Goal: Information Seeking & Learning: Compare options

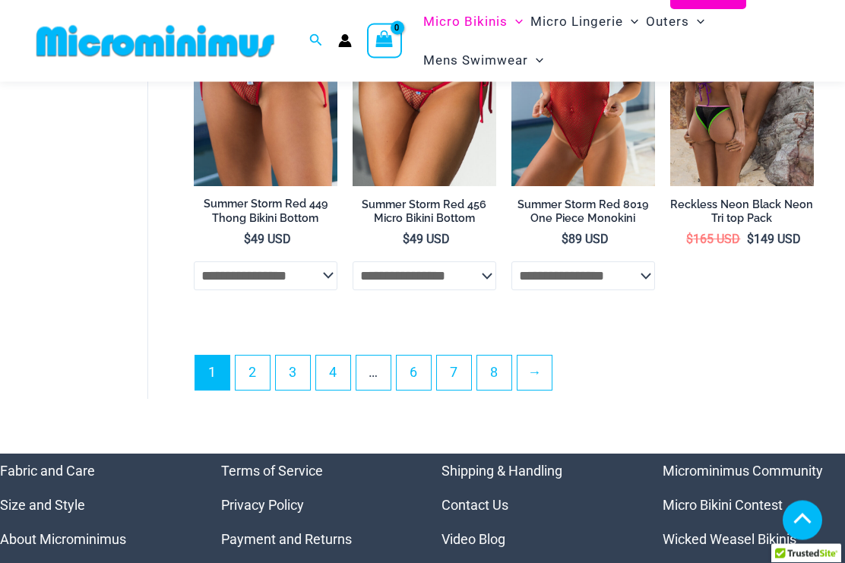
scroll to position [3260, 0]
click at [468, 390] on link "7" at bounding box center [454, 373] width 34 height 34
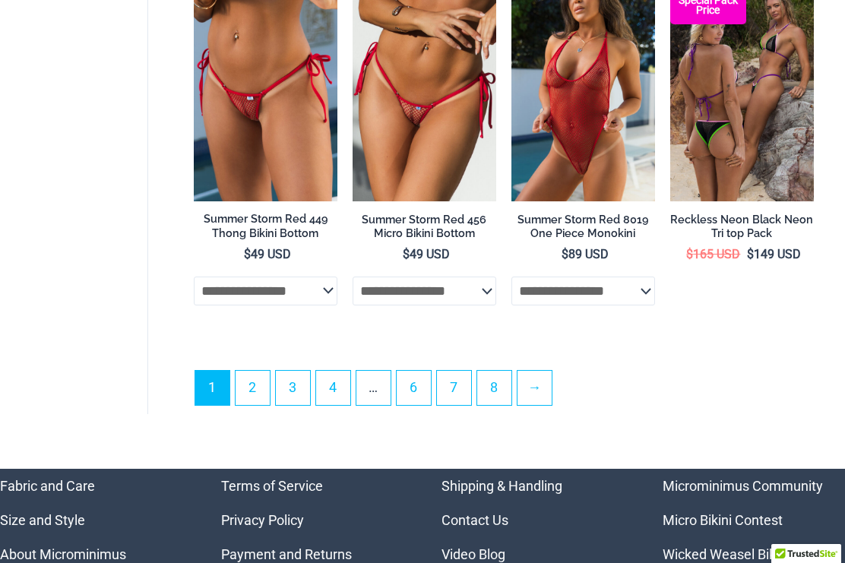
scroll to position [3301, 0]
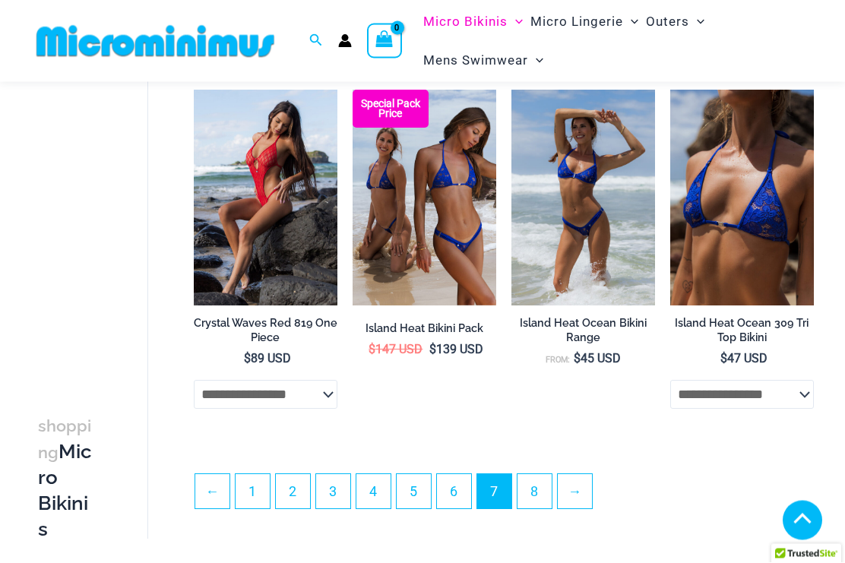
scroll to position [2711, 0]
click at [547, 503] on link "8" at bounding box center [535, 491] width 34 height 34
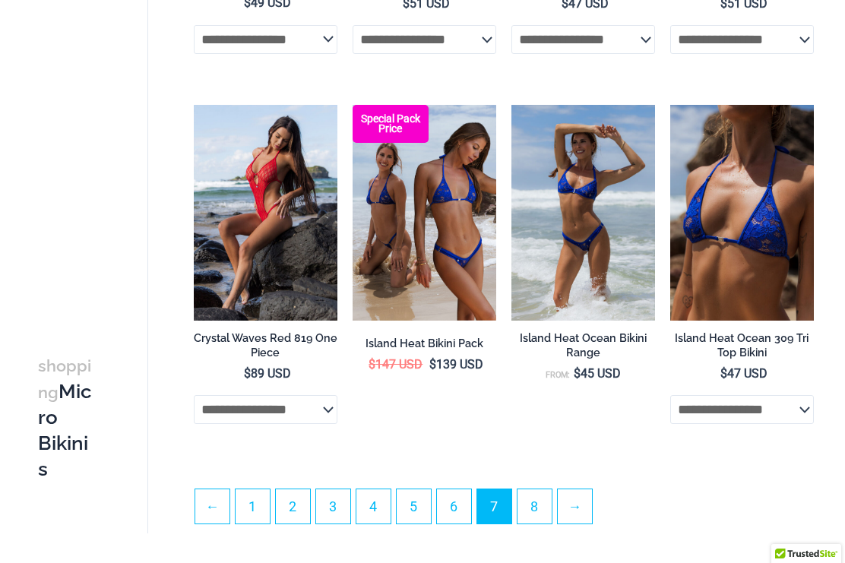
scroll to position [2752, 0]
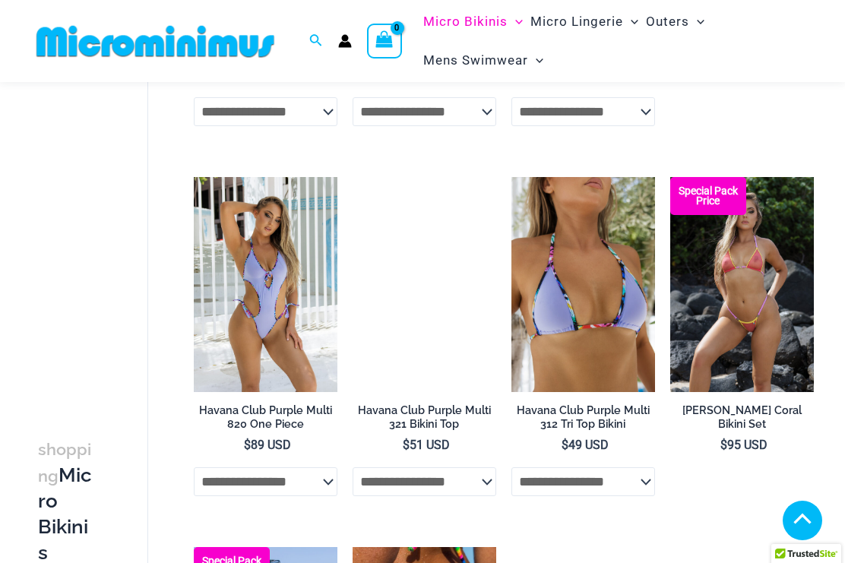
scroll to position [1491, 0]
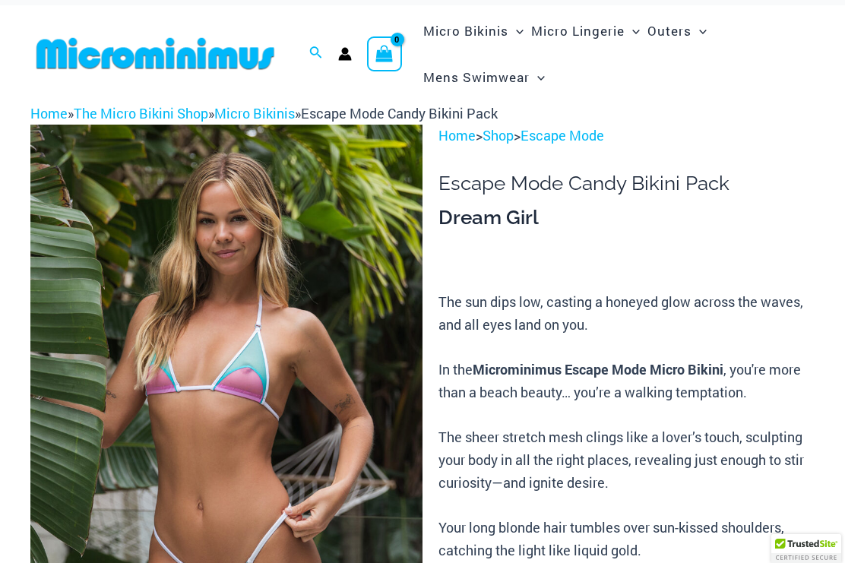
scroll to position [21, 0]
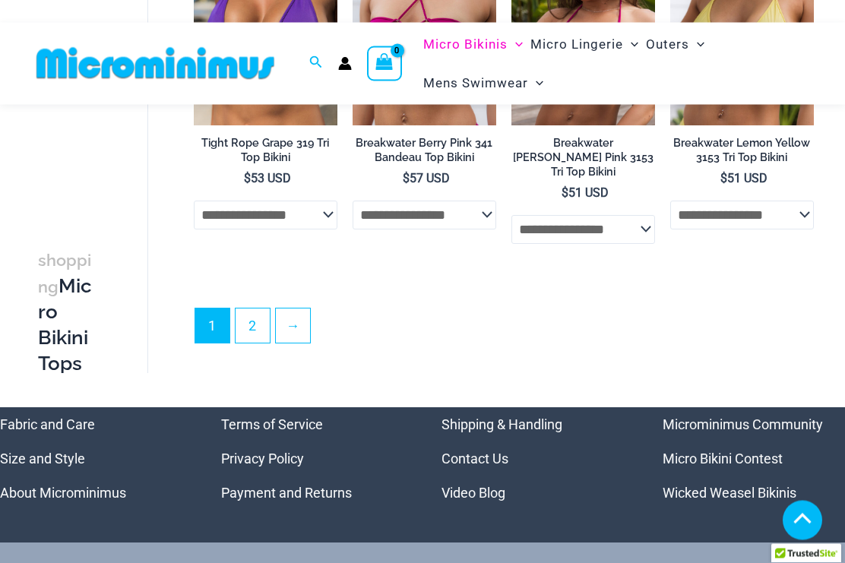
scroll to position [3440, 0]
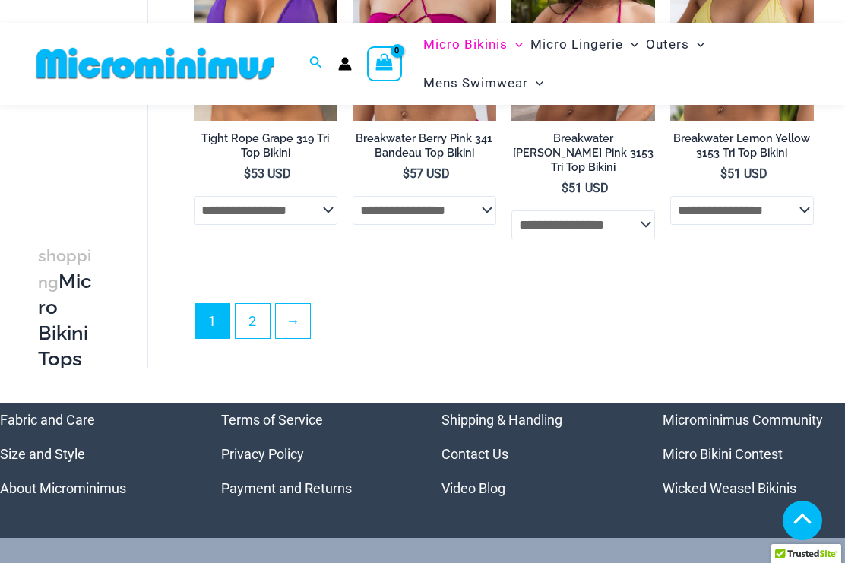
click at [249, 304] on link "2" at bounding box center [253, 321] width 34 height 34
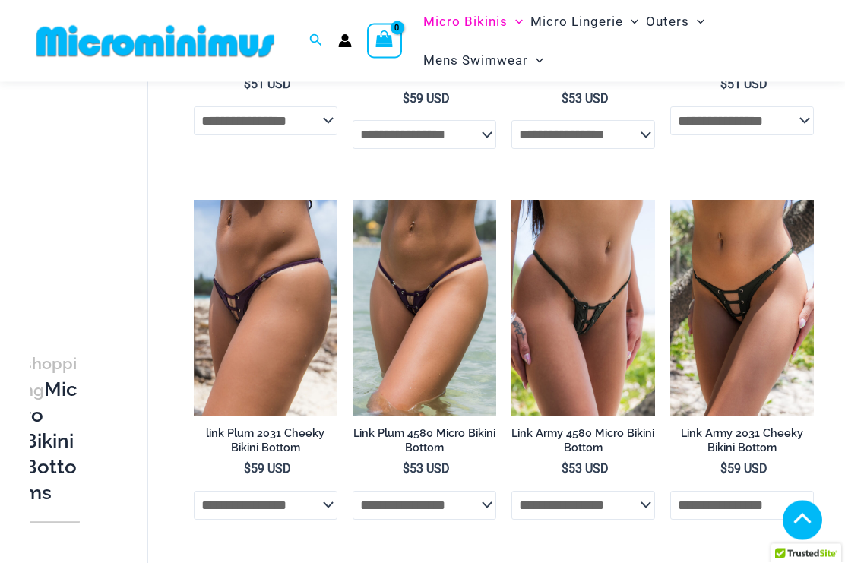
scroll to position [3014, 0]
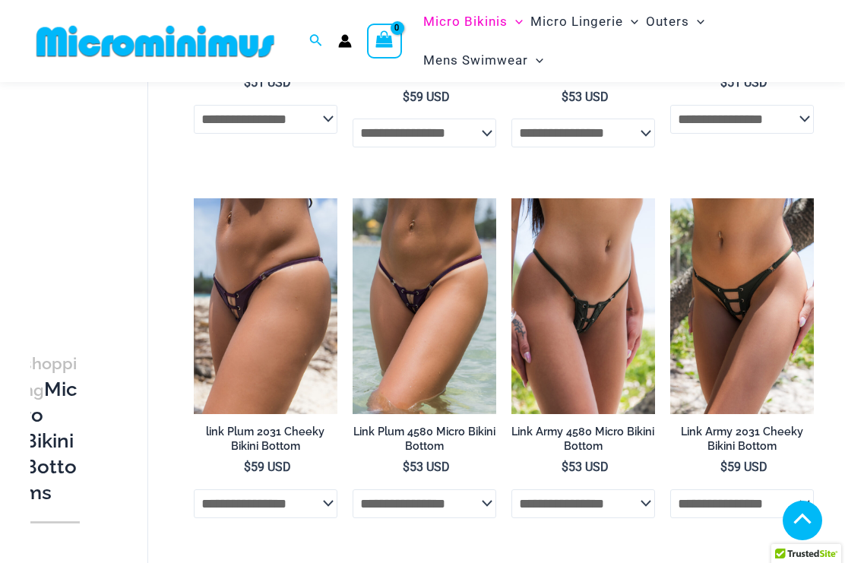
click at [512, 198] on img at bounding box center [512, 198] width 0 height 0
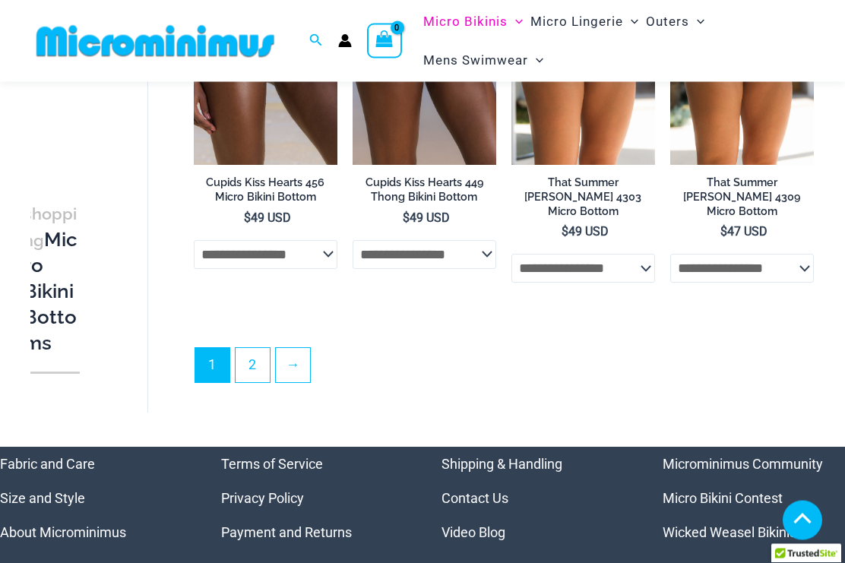
scroll to position [3647, 0]
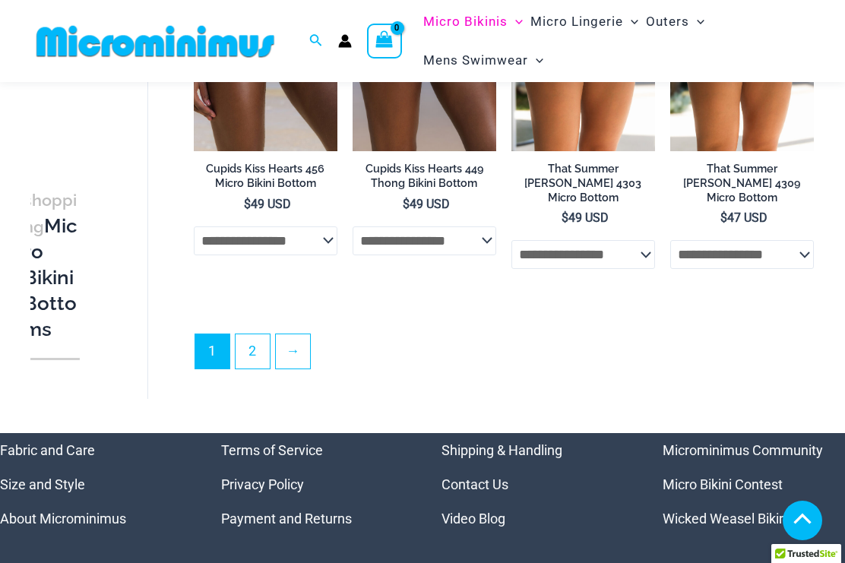
click at [261, 335] on link "2" at bounding box center [253, 352] width 34 height 34
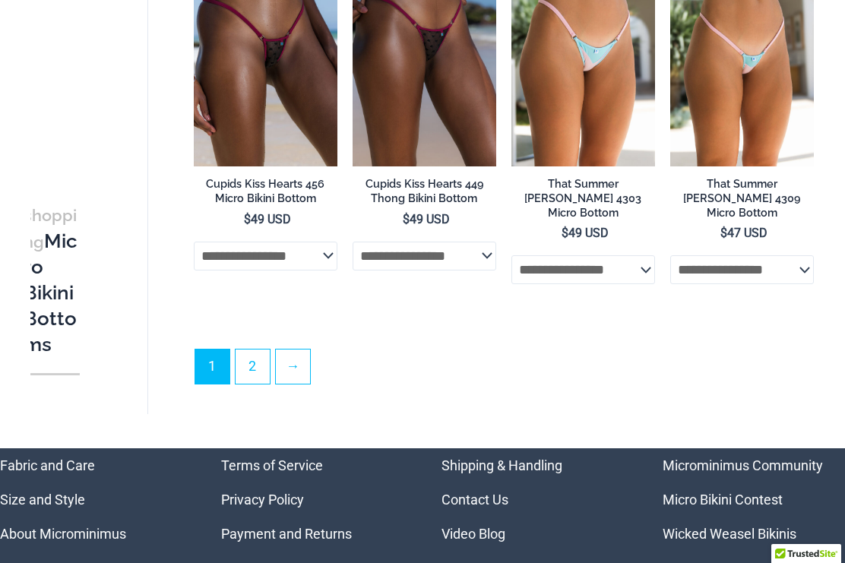
scroll to position [3688, 0]
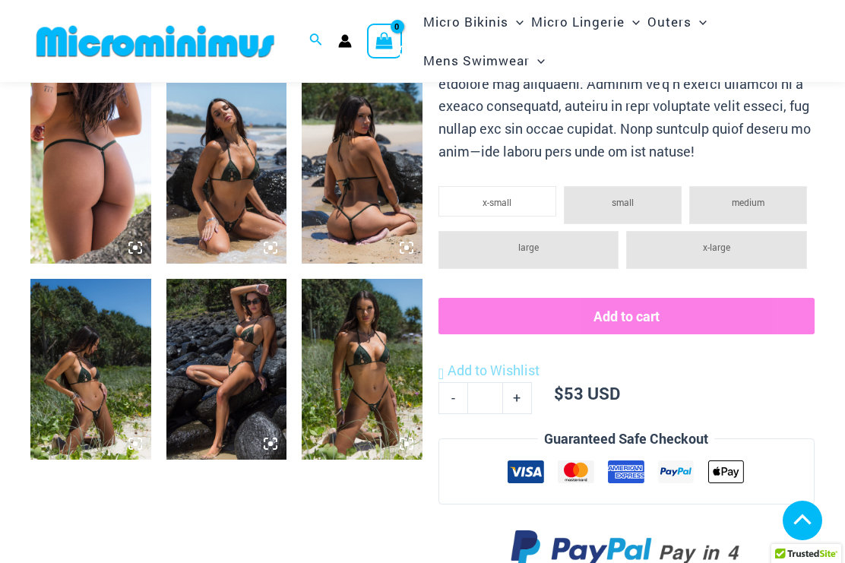
scroll to position [641, 0]
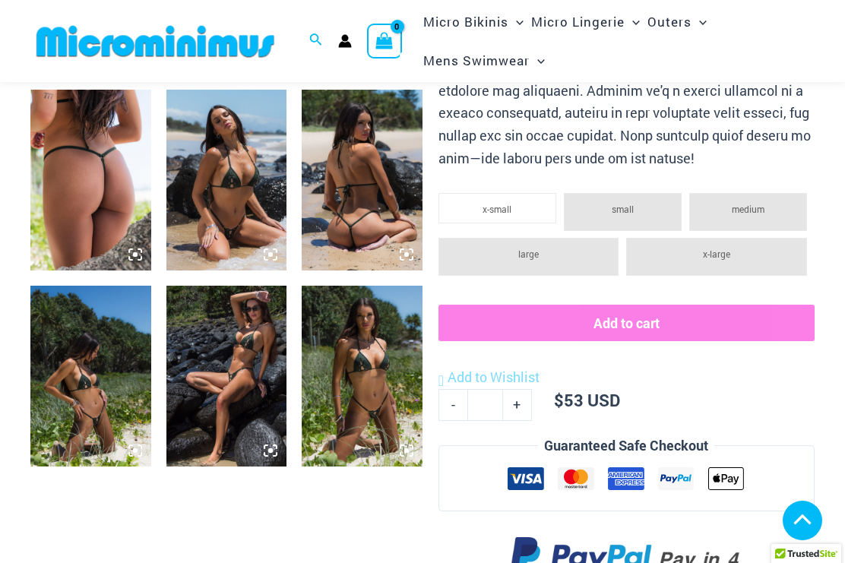
click at [379, 346] on img at bounding box center [362, 376] width 121 height 181
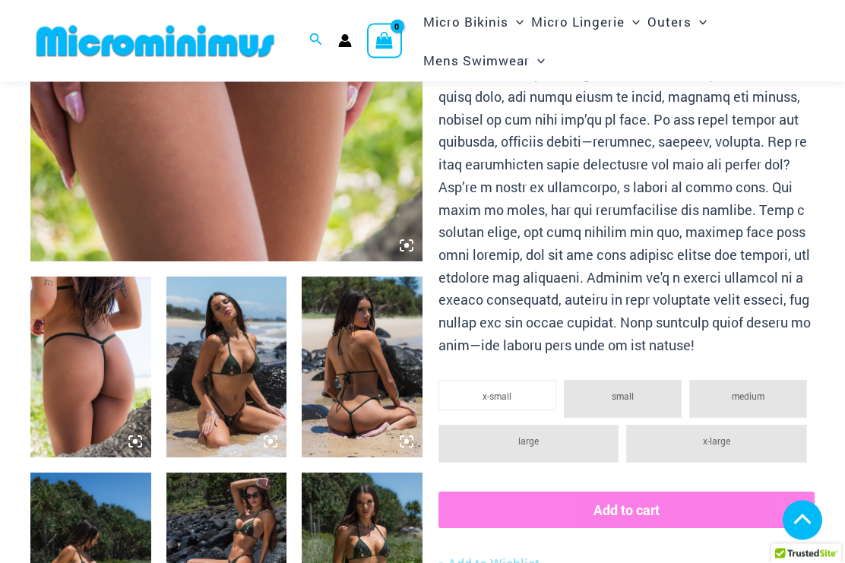
scroll to position [433, 0]
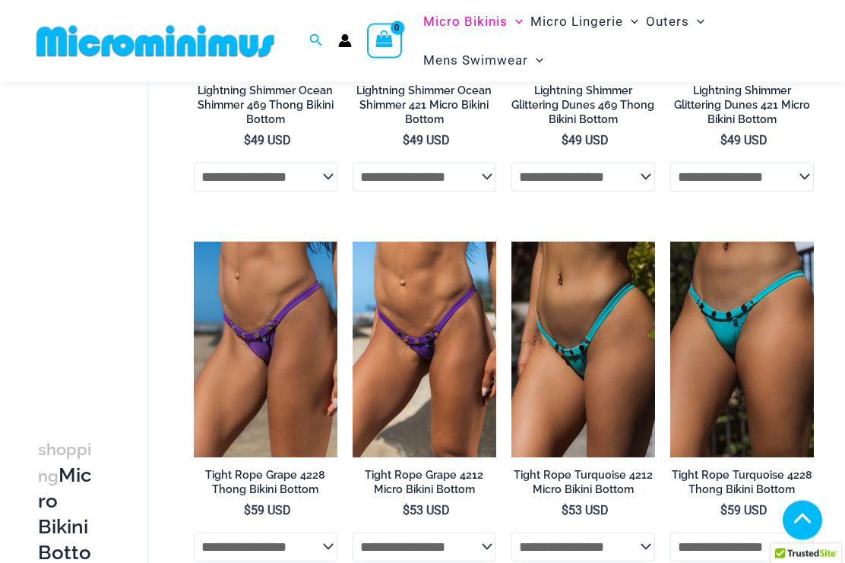
scroll to position [320, 0]
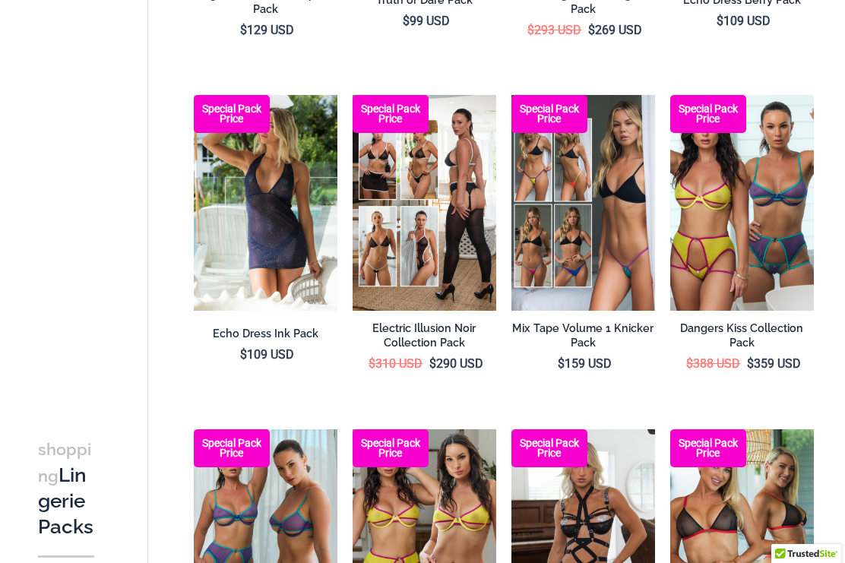
scroll to position [453, 0]
